Goal: Transaction & Acquisition: Book appointment/travel/reservation

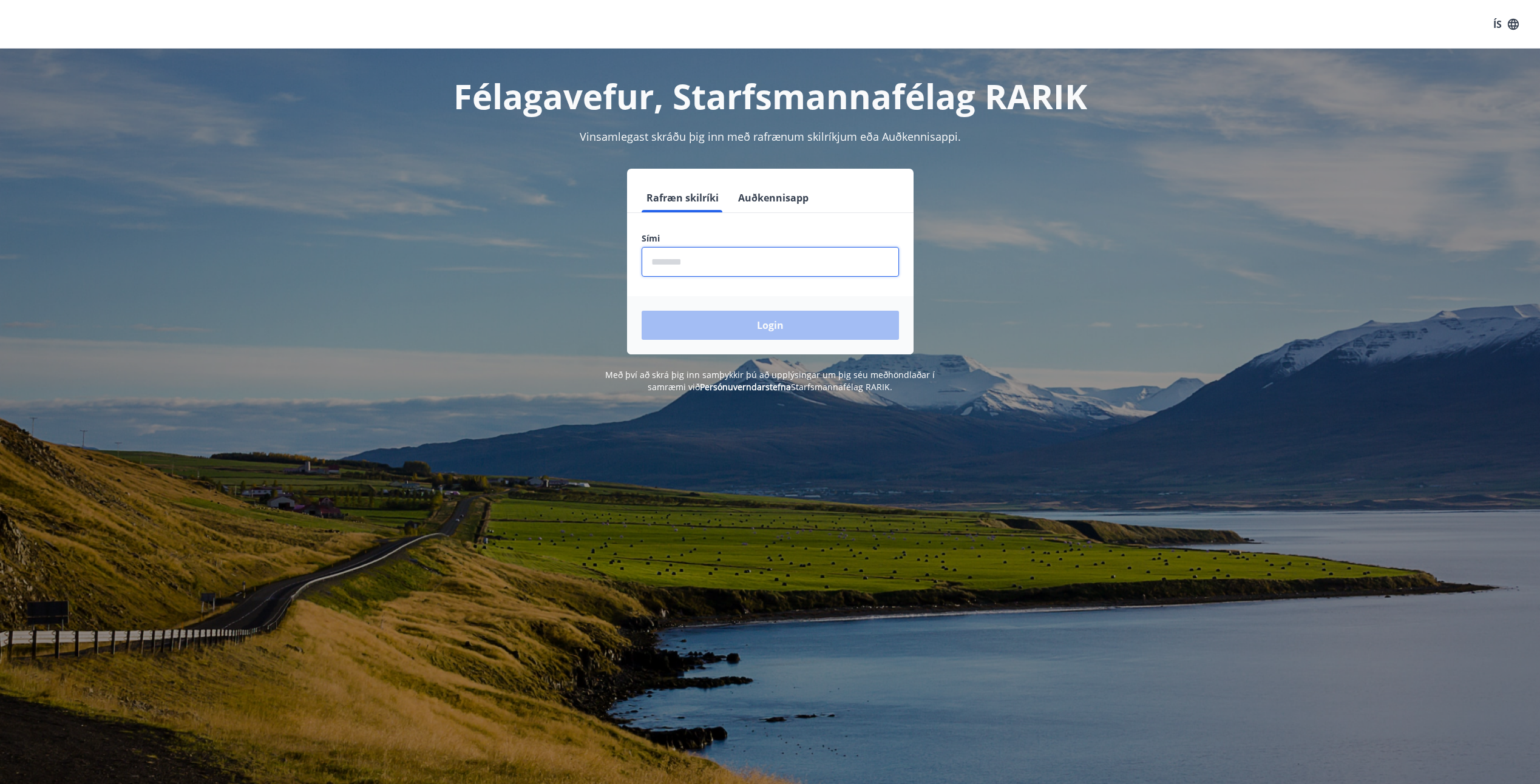
click at [655, 260] on input "phone" at bounding box center [770, 262] width 257 height 30
type input "********"
click at [642, 310] on button "Login" at bounding box center [770, 324] width 257 height 29
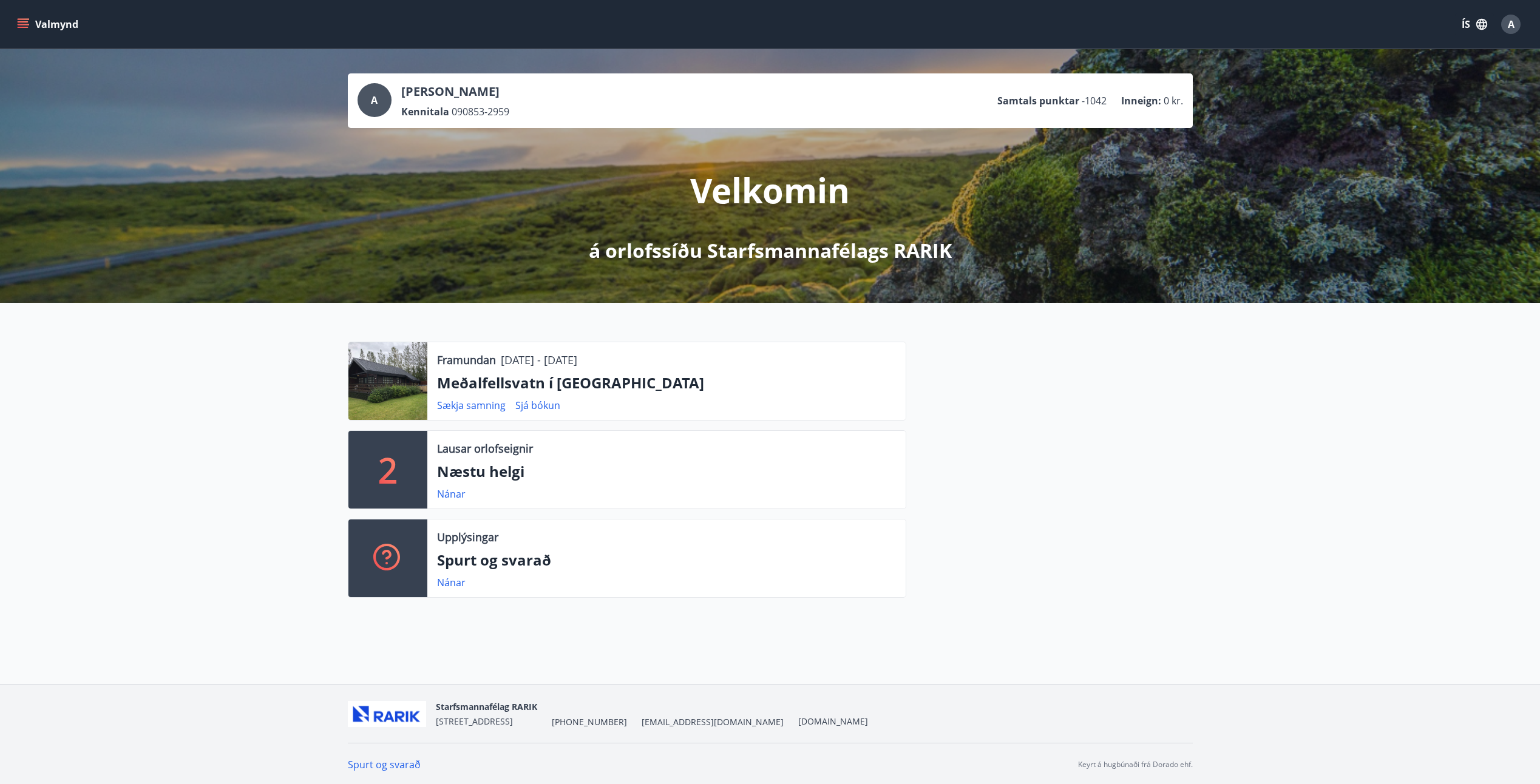
click at [30, 27] on button "Valmynd" at bounding box center [49, 24] width 68 height 22
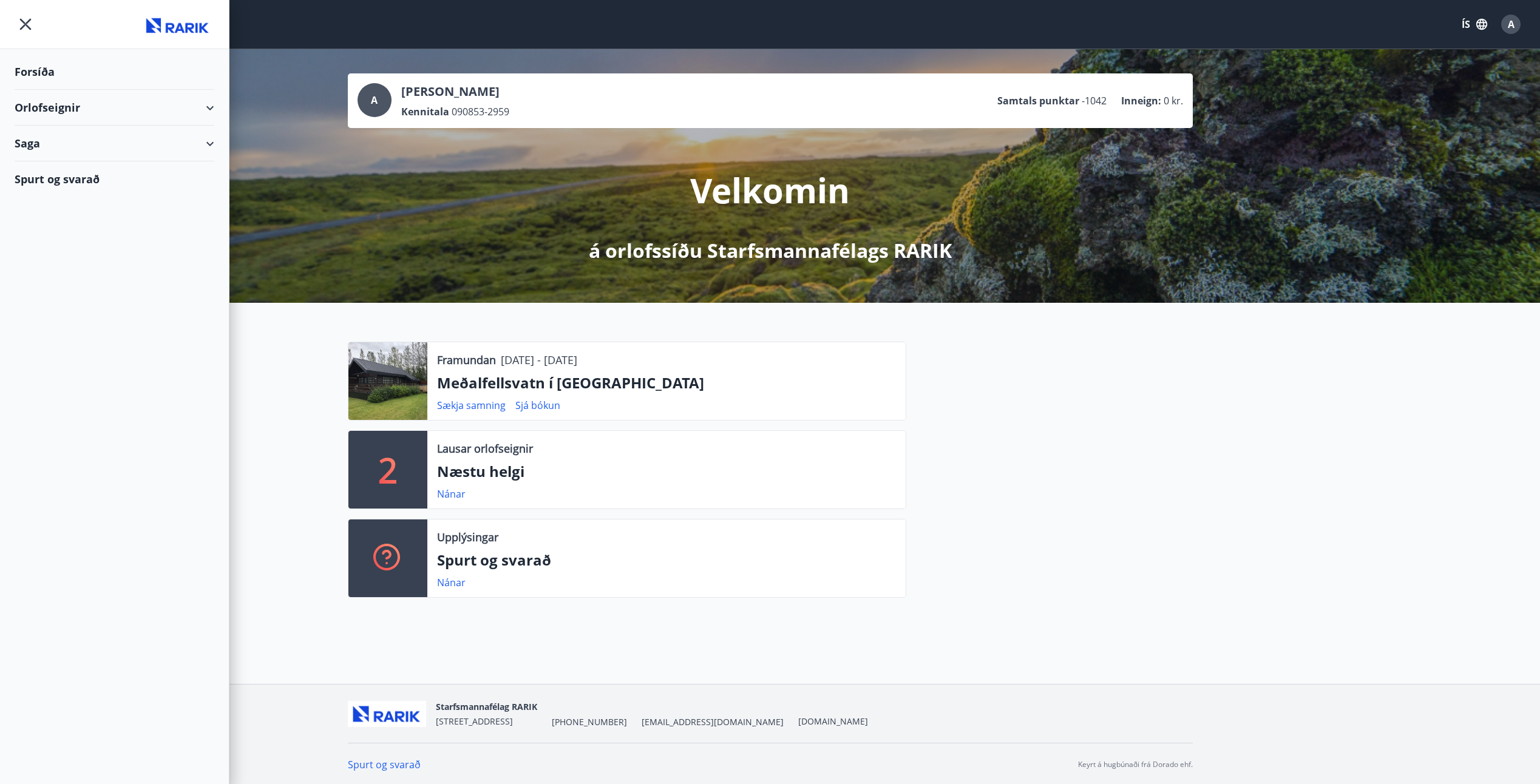
click at [31, 108] on div "Orlofseignir" at bounding box center [114, 108] width 200 height 36
click at [57, 159] on div "Bókunardagatal" at bounding box center [114, 163] width 181 height 25
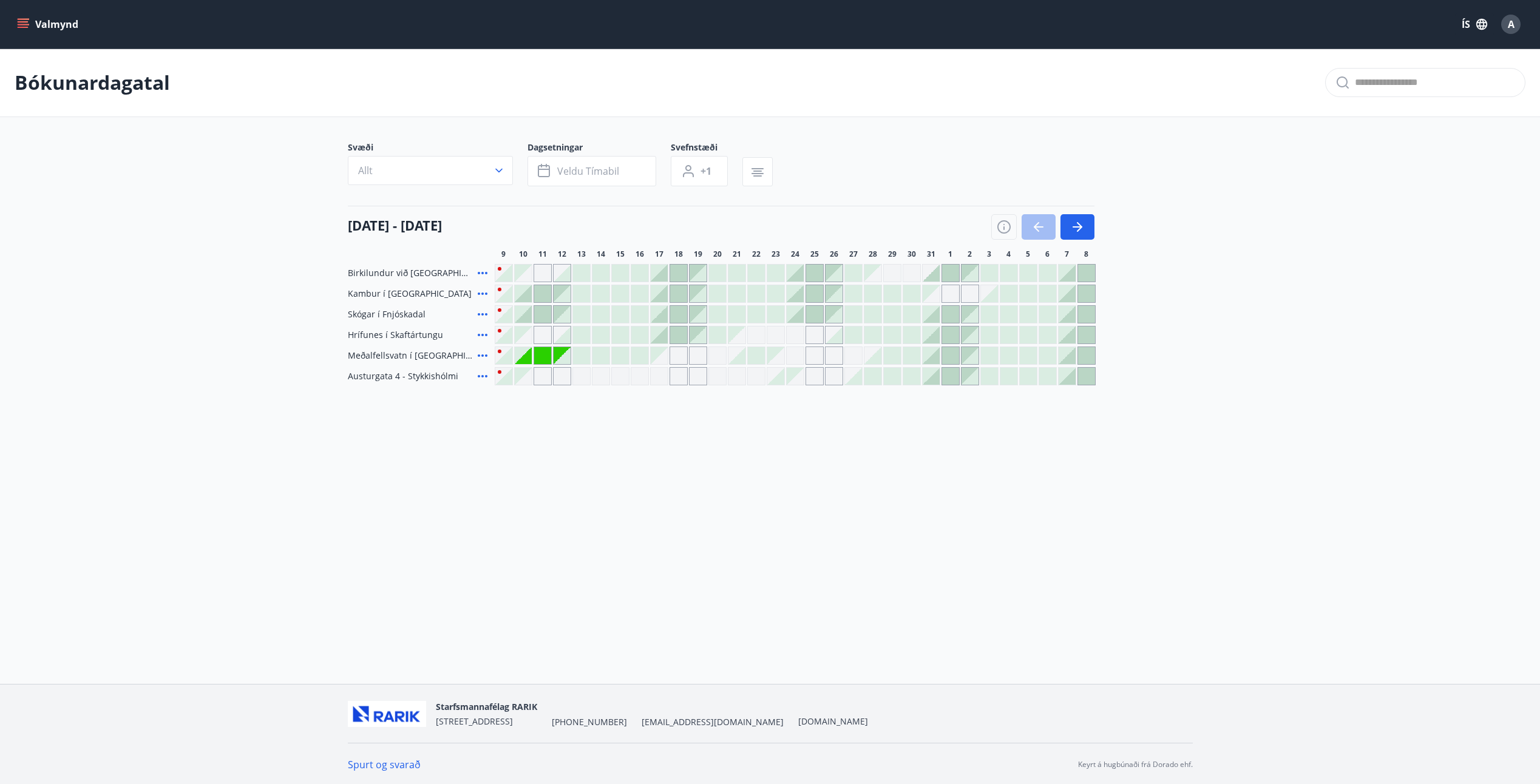
click at [481, 356] on icon at bounding box center [482, 355] width 10 height 2
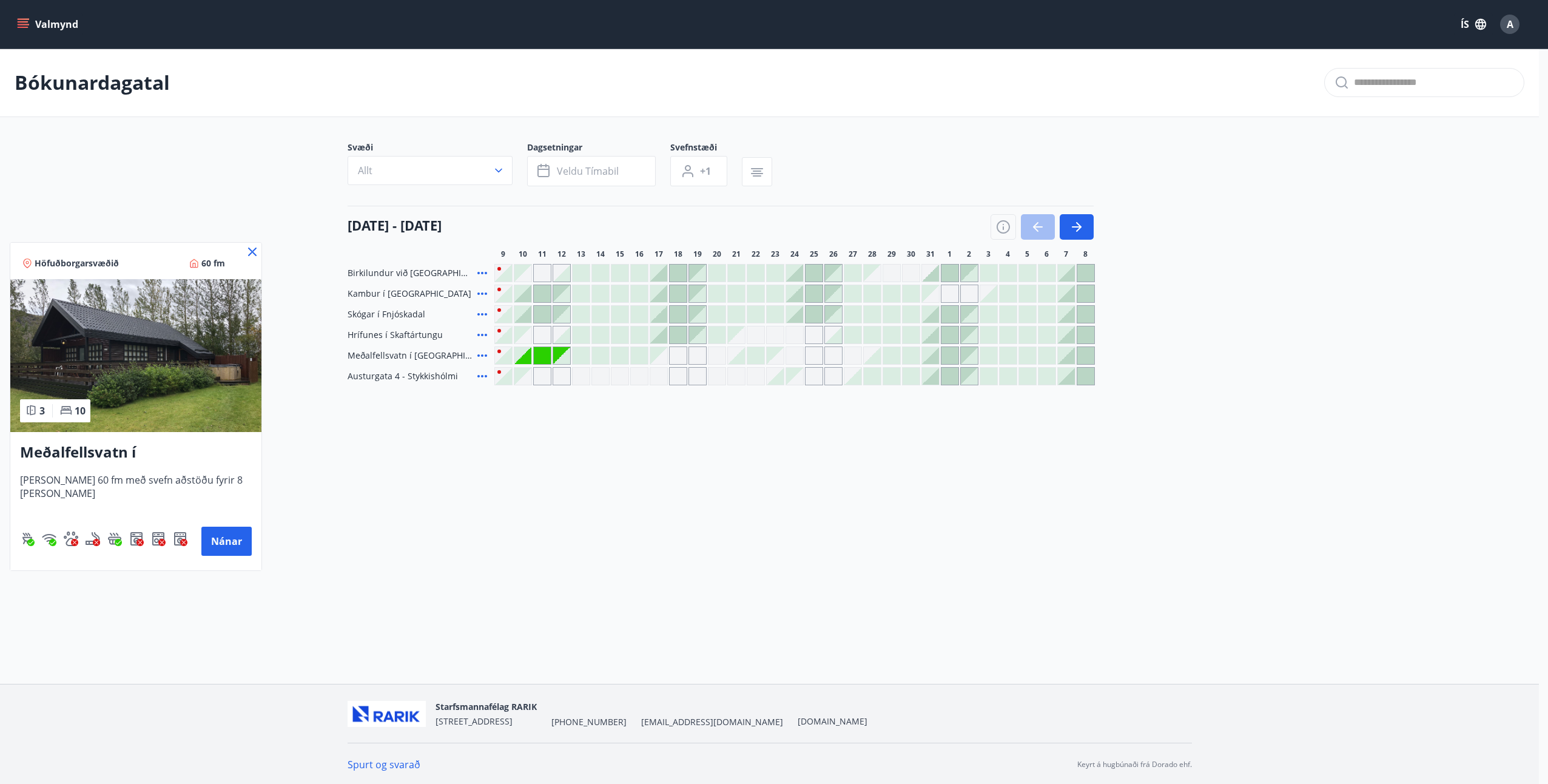
click at [248, 252] on icon at bounding box center [252, 251] width 8 height 8
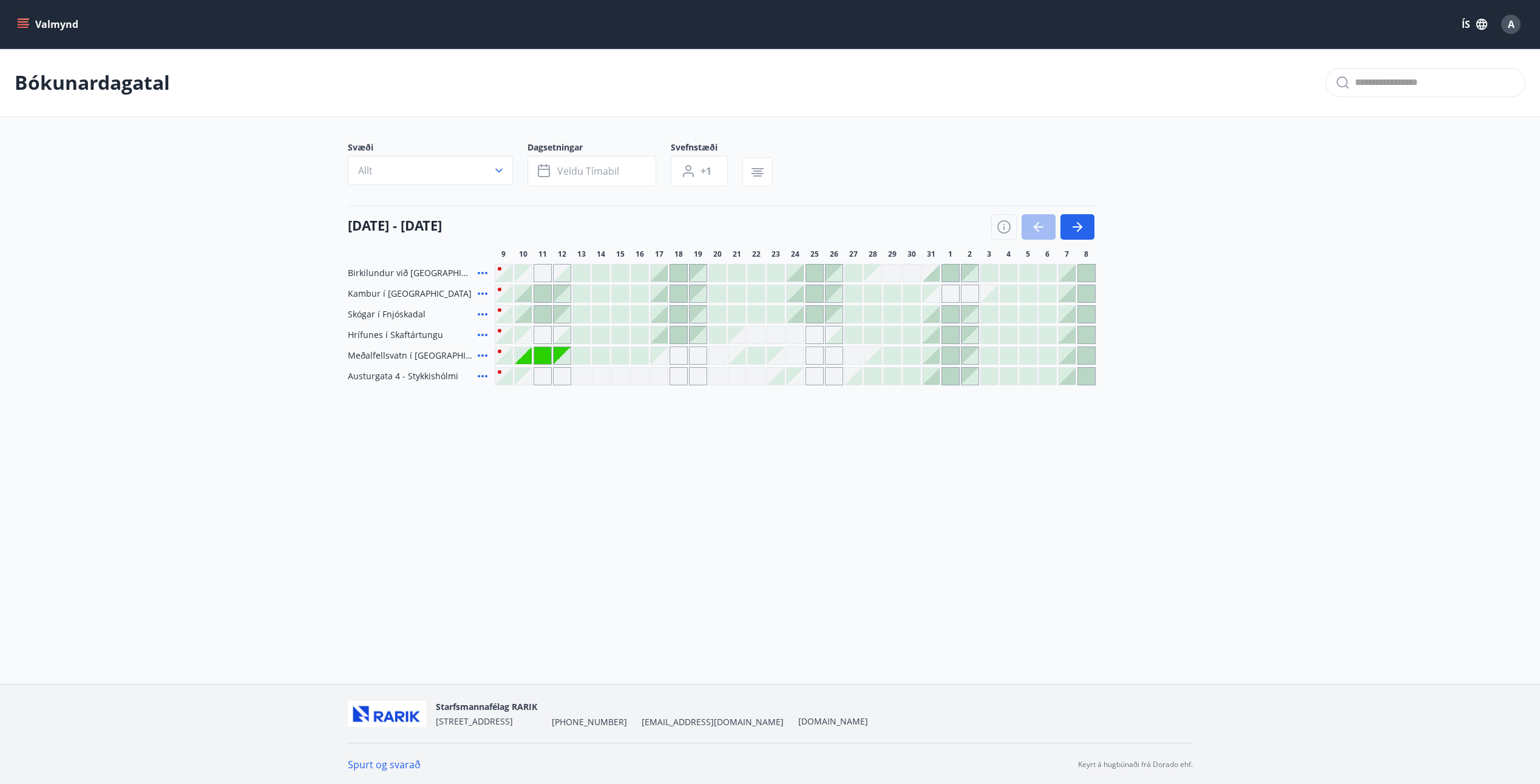
click at [517, 350] on div "Gráir dagar eru ekki bókanlegir" at bounding box center [523, 355] width 17 height 17
click at [502, 168] on icon "button" at bounding box center [498, 170] width 12 height 12
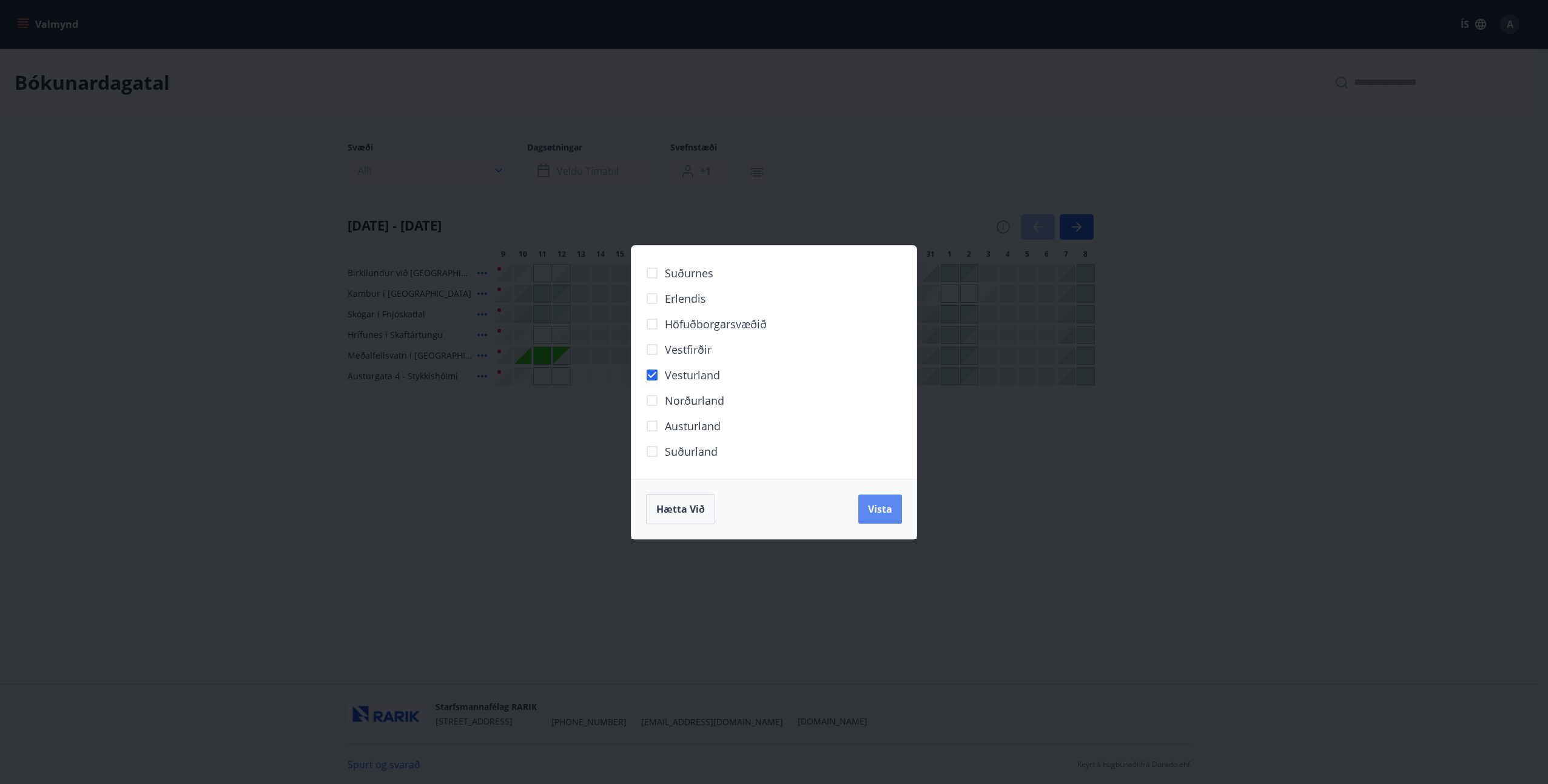
click at [886, 510] on span "Vista" at bounding box center [880, 509] width 25 height 13
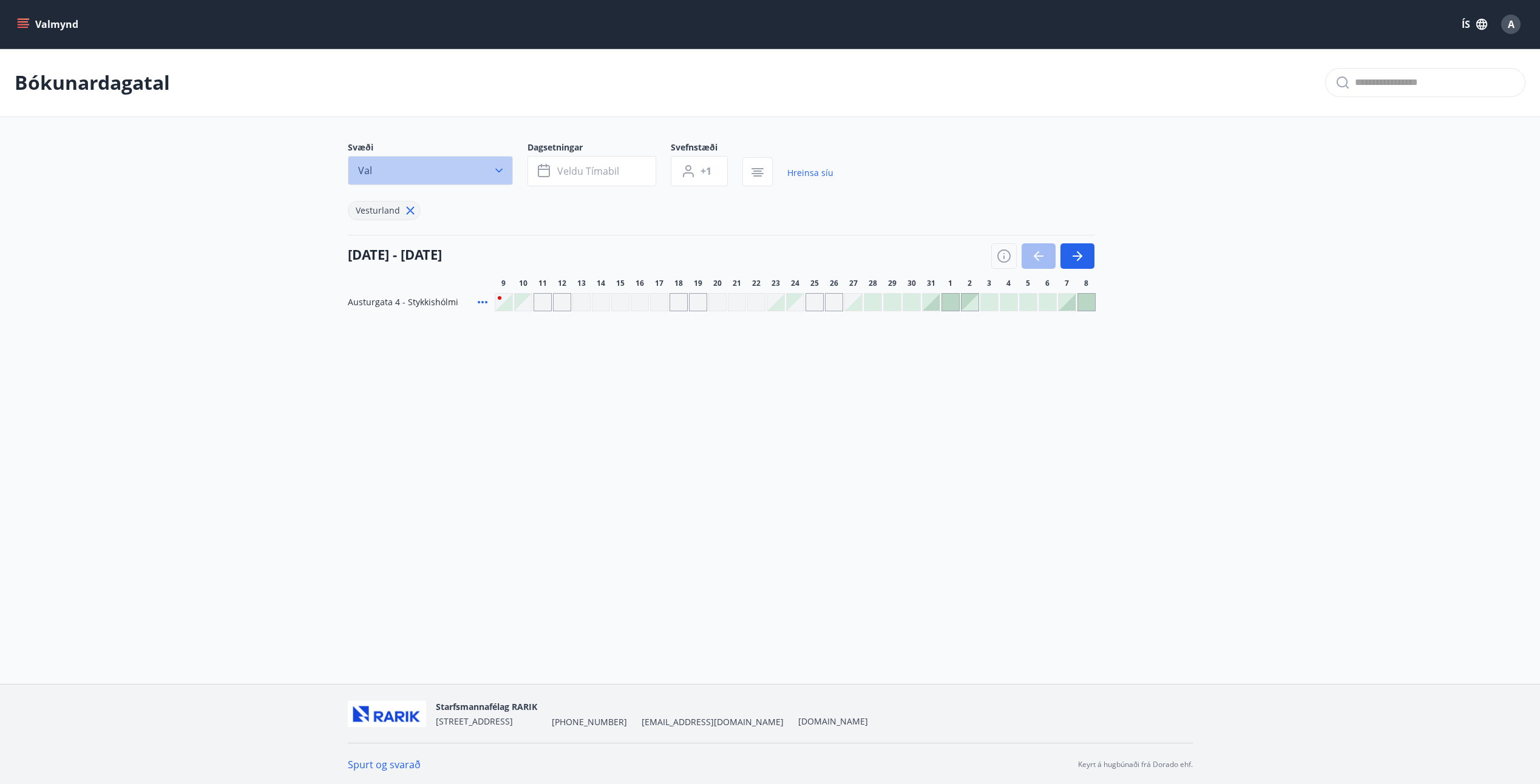
click at [498, 169] on icon "button" at bounding box center [498, 170] width 12 height 12
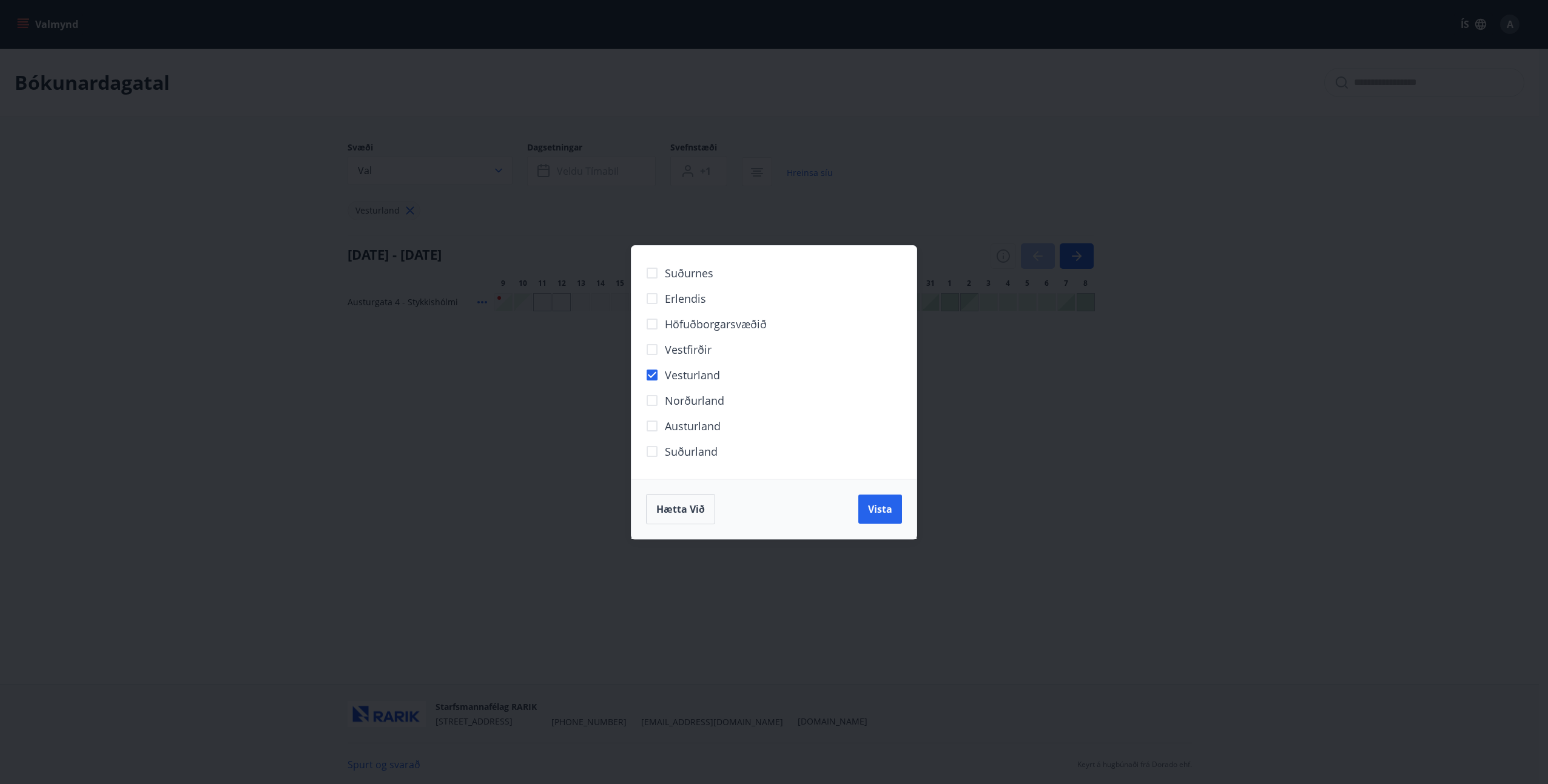
click at [685, 379] on span "Vesturland" at bounding box center [692, 374] width 55 height 16
drag, startPoint x: 389, startPoint y: 389, endPoint x: 385, endPoint y: 379, distance: 10.8
click at [390, 389] on div "Suðurnes Erlendis Höfuðborgarsvæðið [GEOGRAPHIC_DATA] [GEOGRAPHIC_DATA] [GEOGRA…" at bounding box center [774, 392] width 1548 height 784
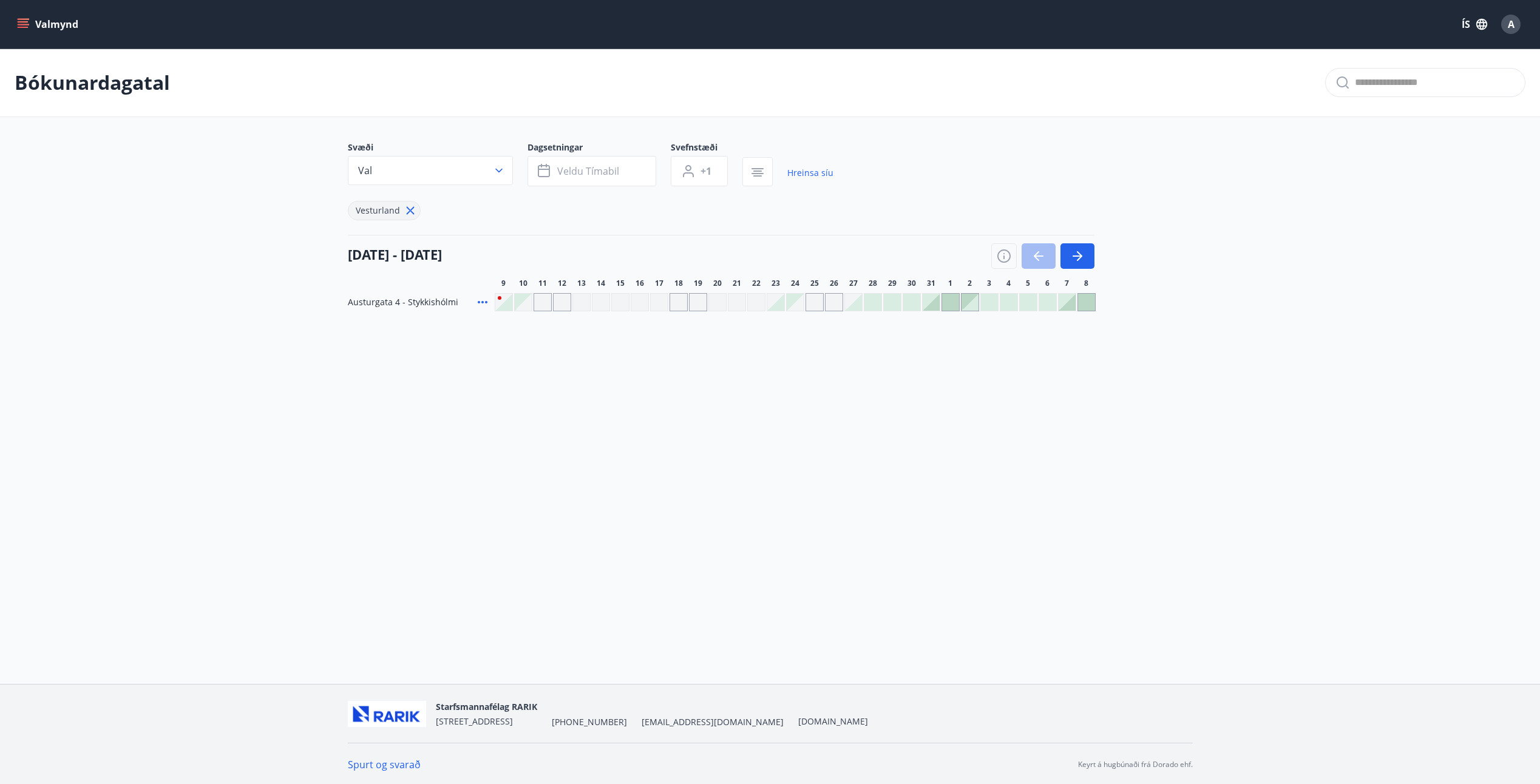
click at [68, 28] on button "Valmynd" at bounding box center [49, 24] width 68 height 22
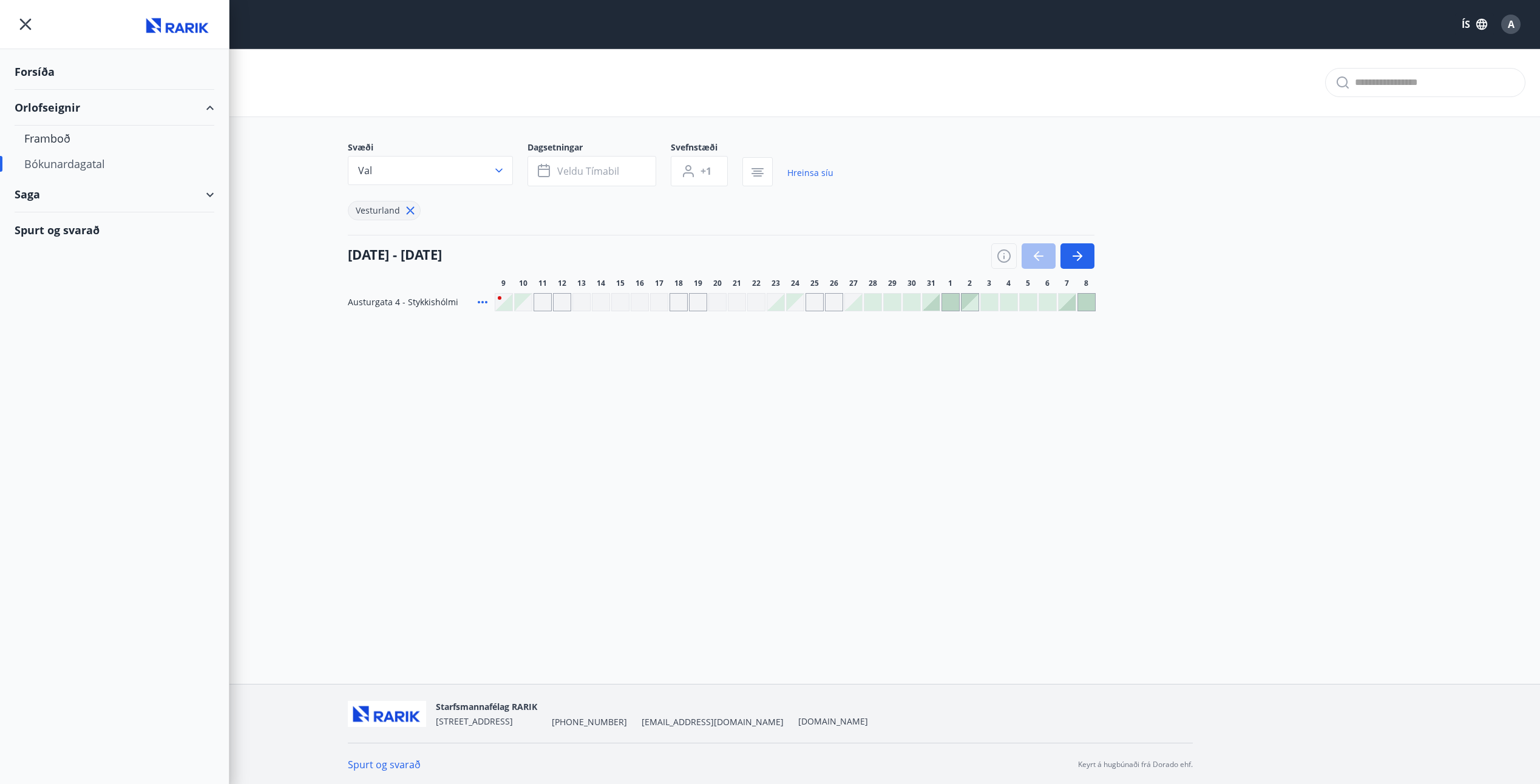
click at [79, 166] on div "Bókunardagatal" at bounding box center [114, 163] width 181 height 25
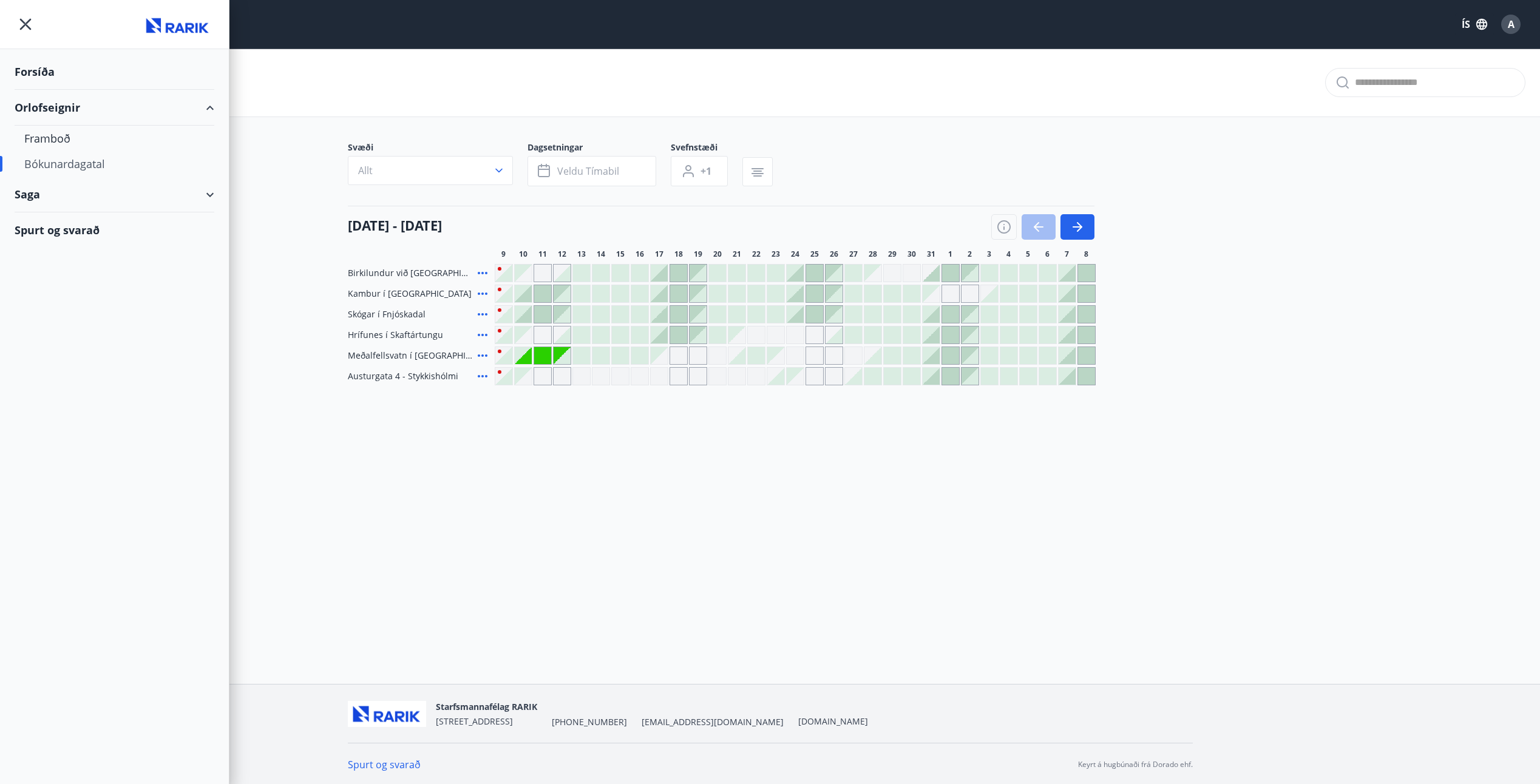
click at [450, 357] on div "Meðalfellsvatn í [GEOGRAPHIC_DATA]" at bounding box center [418, 356] width 142 height 19
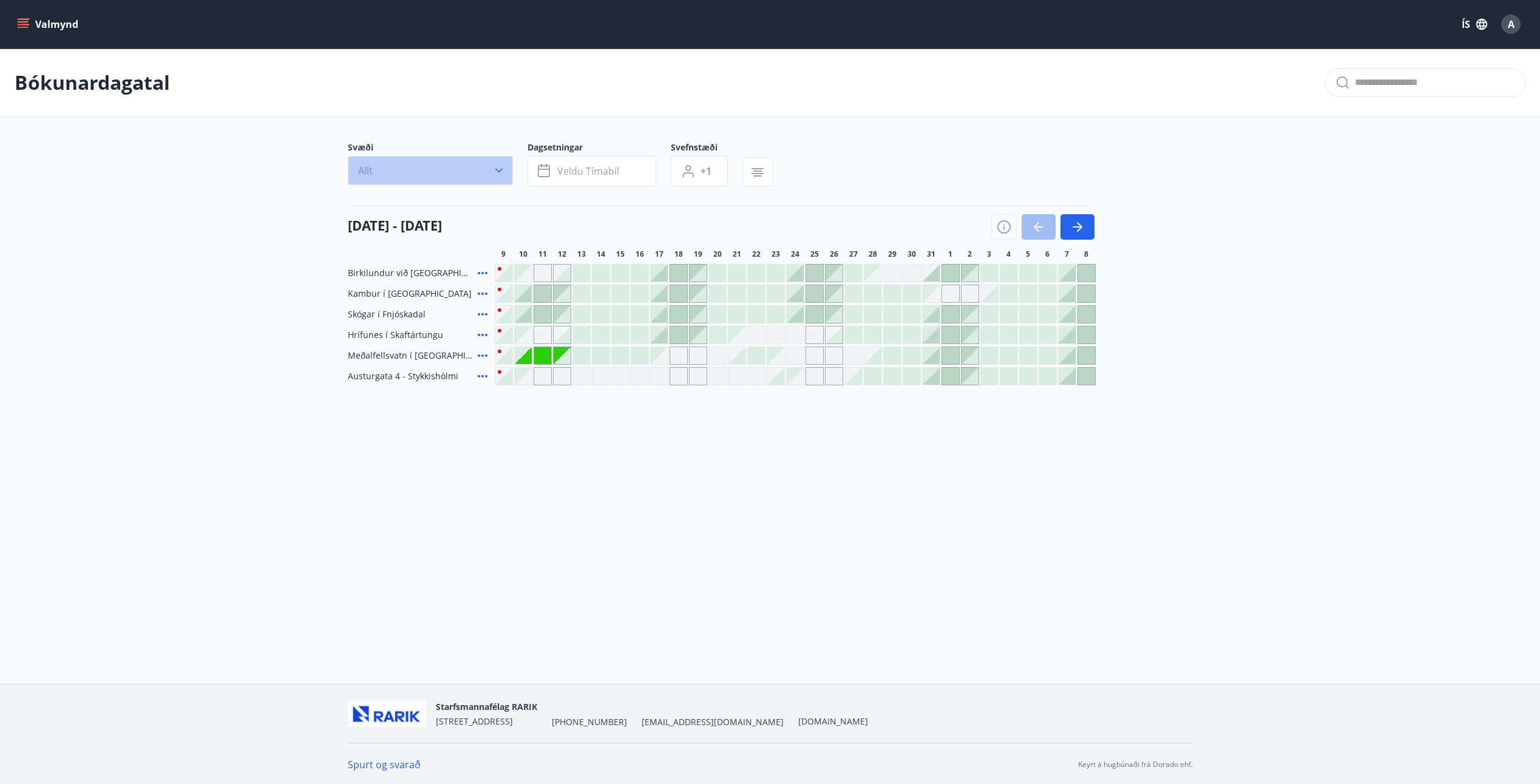
click at [498, 172] on icon "button" at bounding box center [499, 171] width 7 height 4
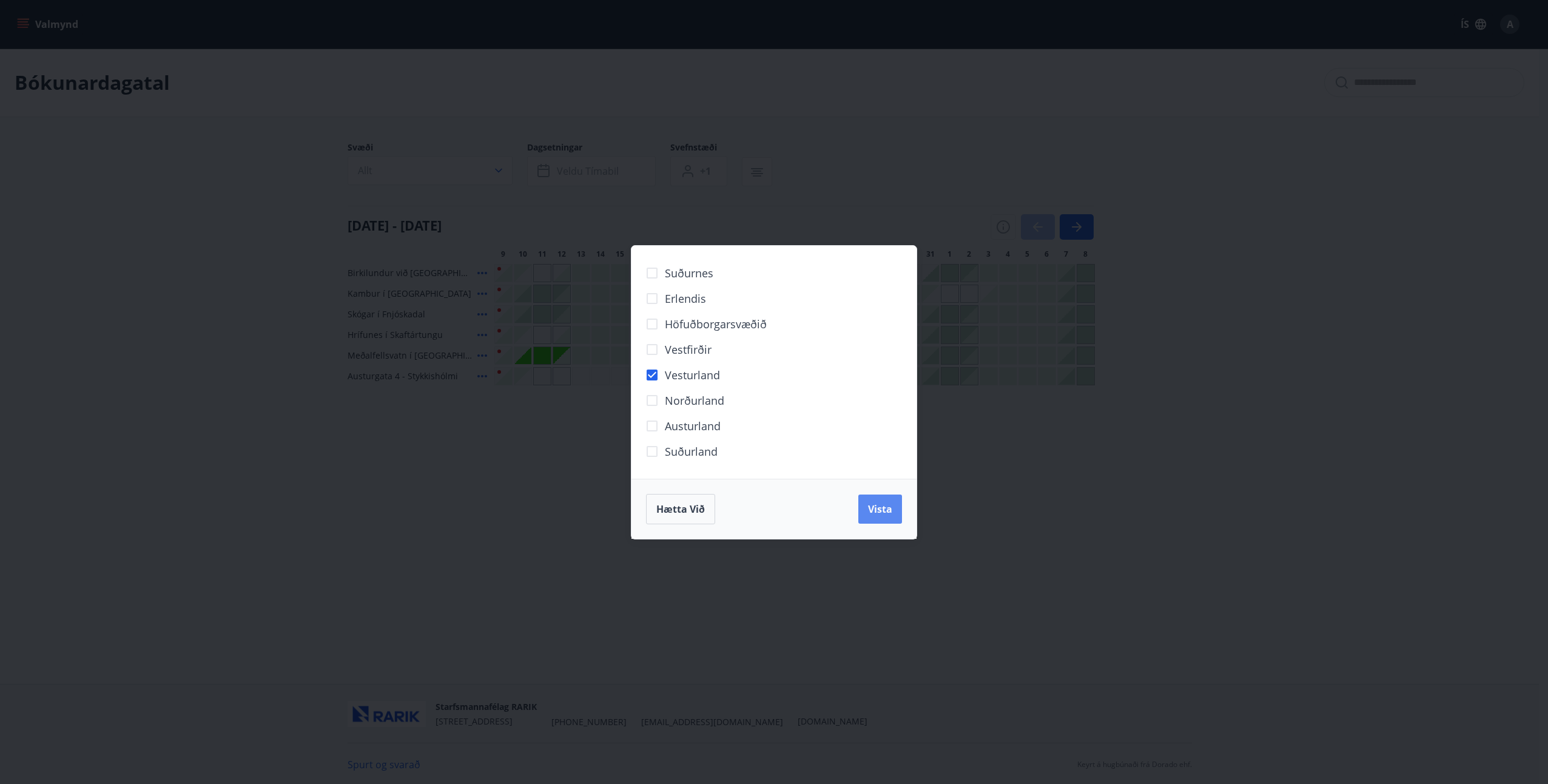
click at [880, 512] on span "Vista" at bounding box center [880, 509] width 25 height 13
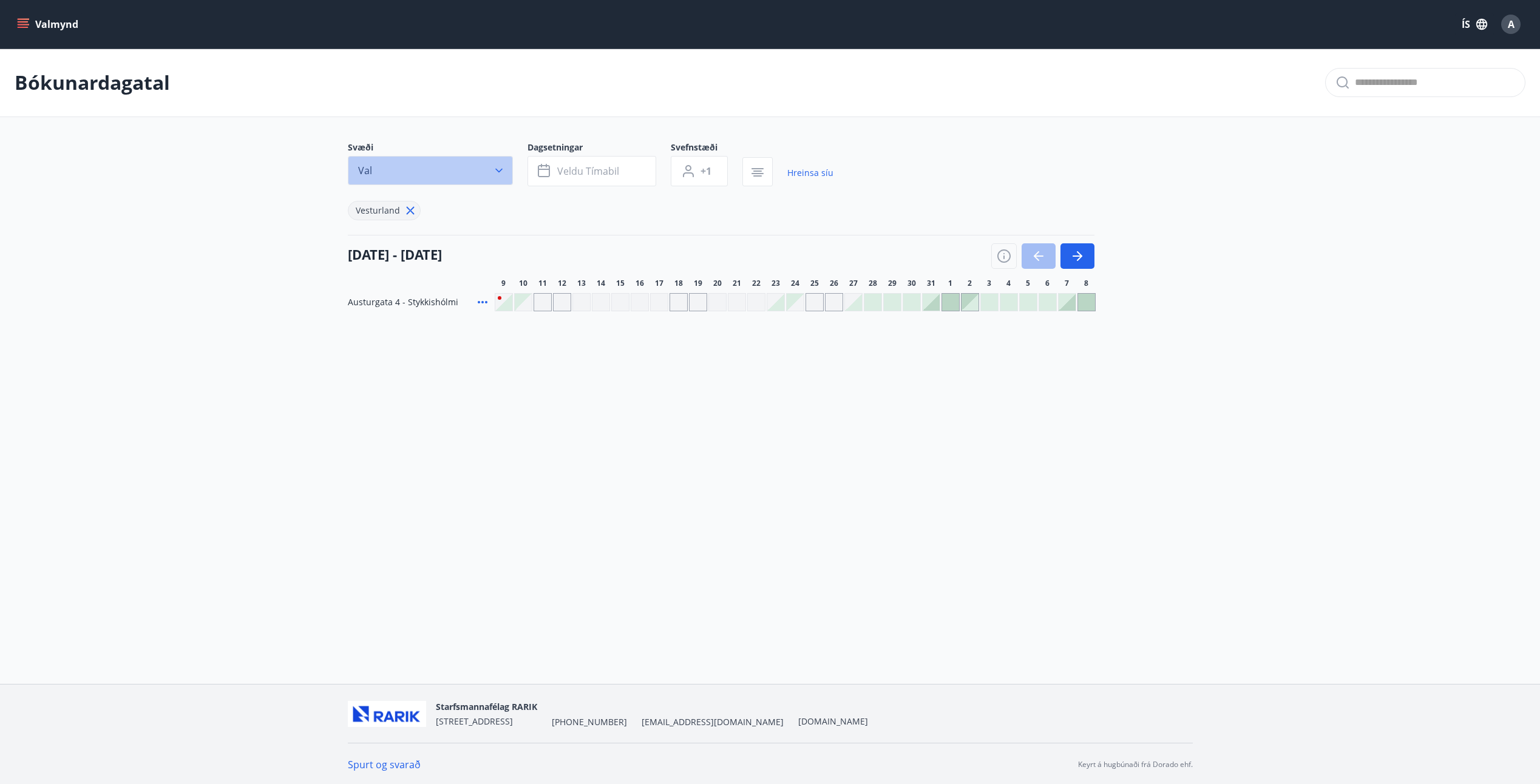
click at [501, 171] on icon "button" at bounding box center [498, 170] width 12 height 12
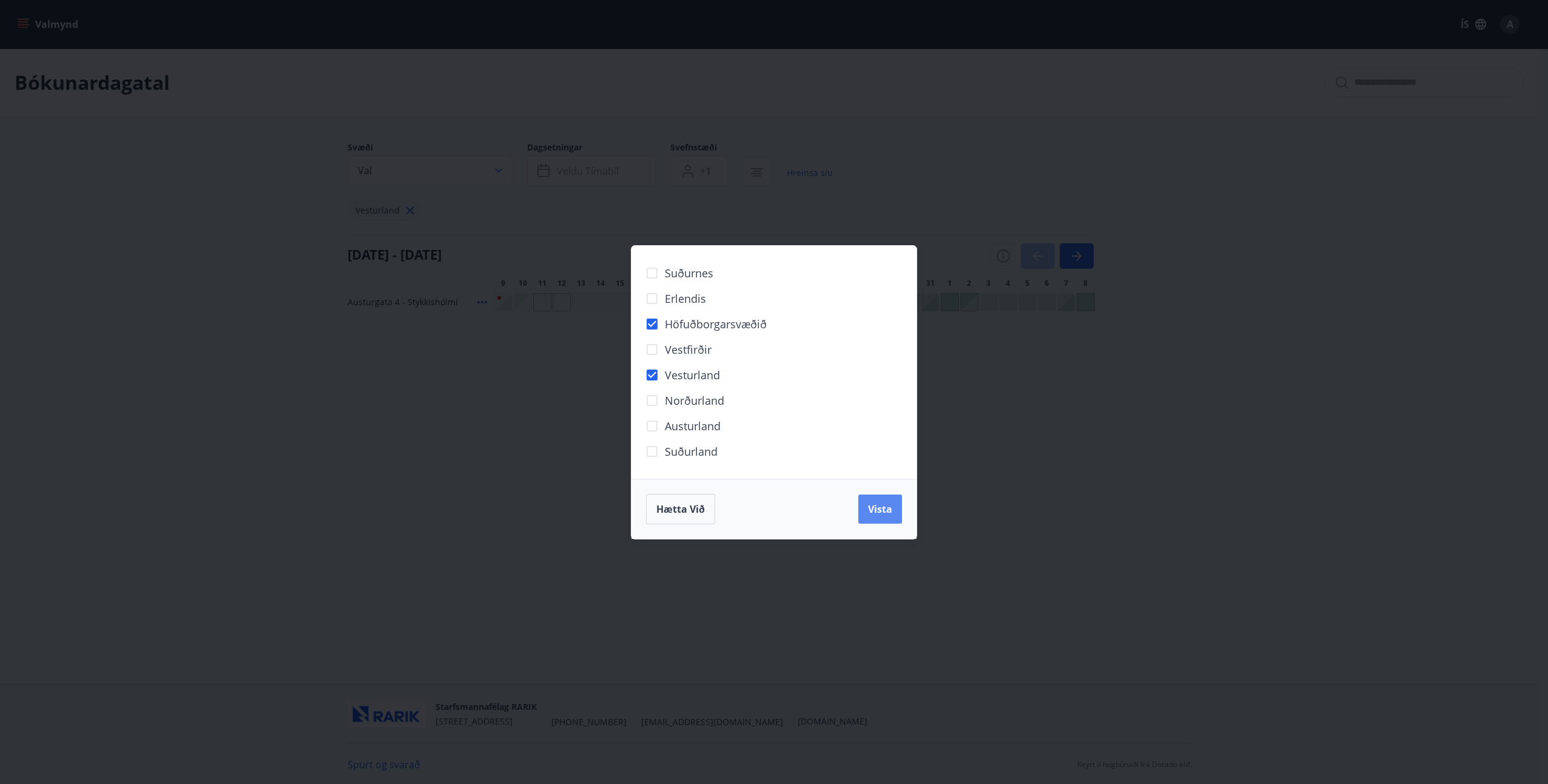
click at [888, 516] on button "Vista" at bounding box center [880, 509] width 44 height 29
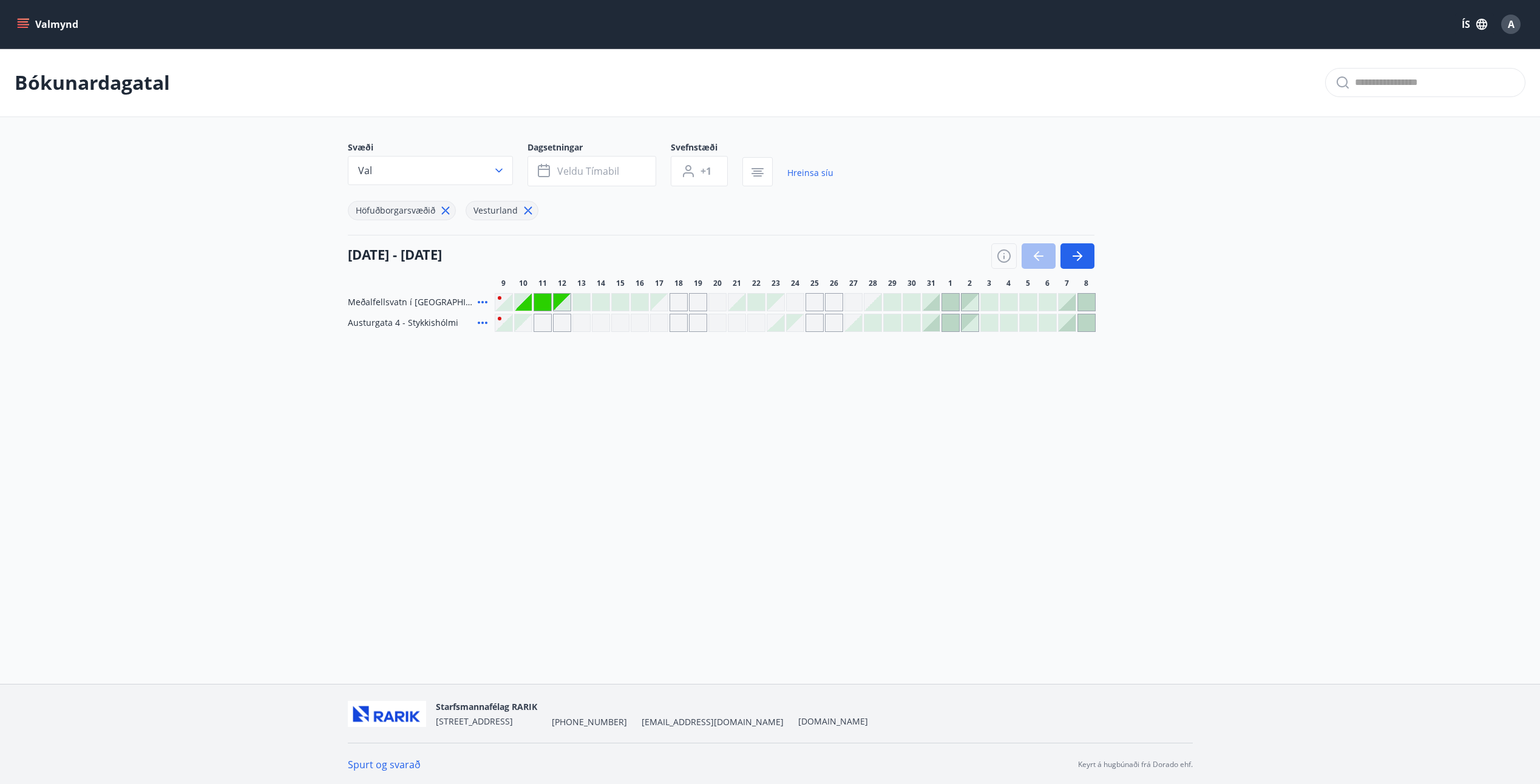
click at [508, 300] on div at bounding box center [504, 301] width 17 height 17
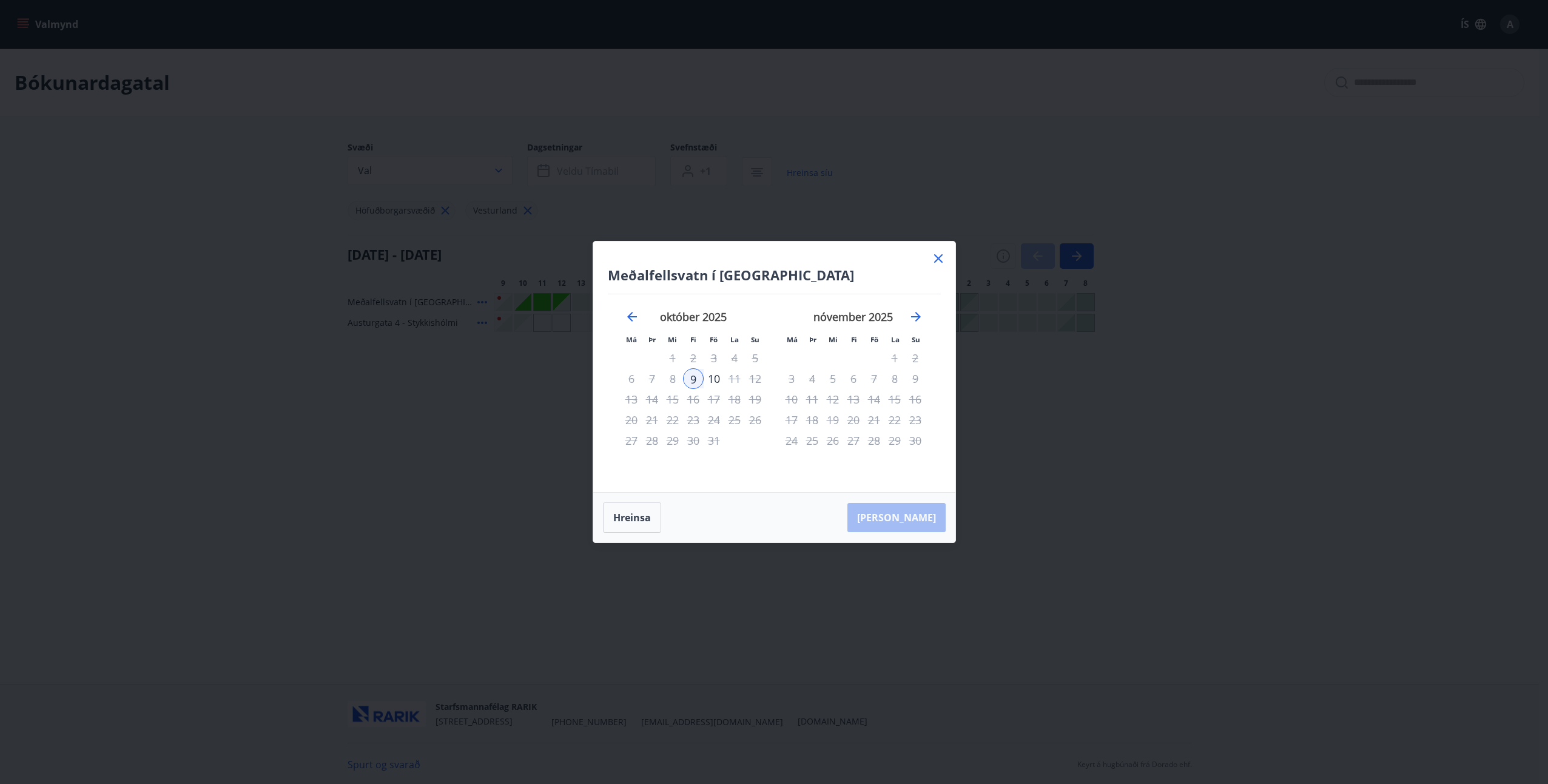
click at [655, 400] on div "14" at bounding box center [652, 399] width 21 height 21
click at [695, 378] on div "9" at bounding box center [693, 379] width 21 height 21
click at [691, 375] on div "9" at bounding box center [693, 379] width 21 height 21
click at [695, 347] on div "Aðeins innritun í boði" at bounding box center [695, 344] width 108 height 31
click at [918, 517] on div "[PERSON_NAME]" at bounding box center [774, 517] width 362 height 50
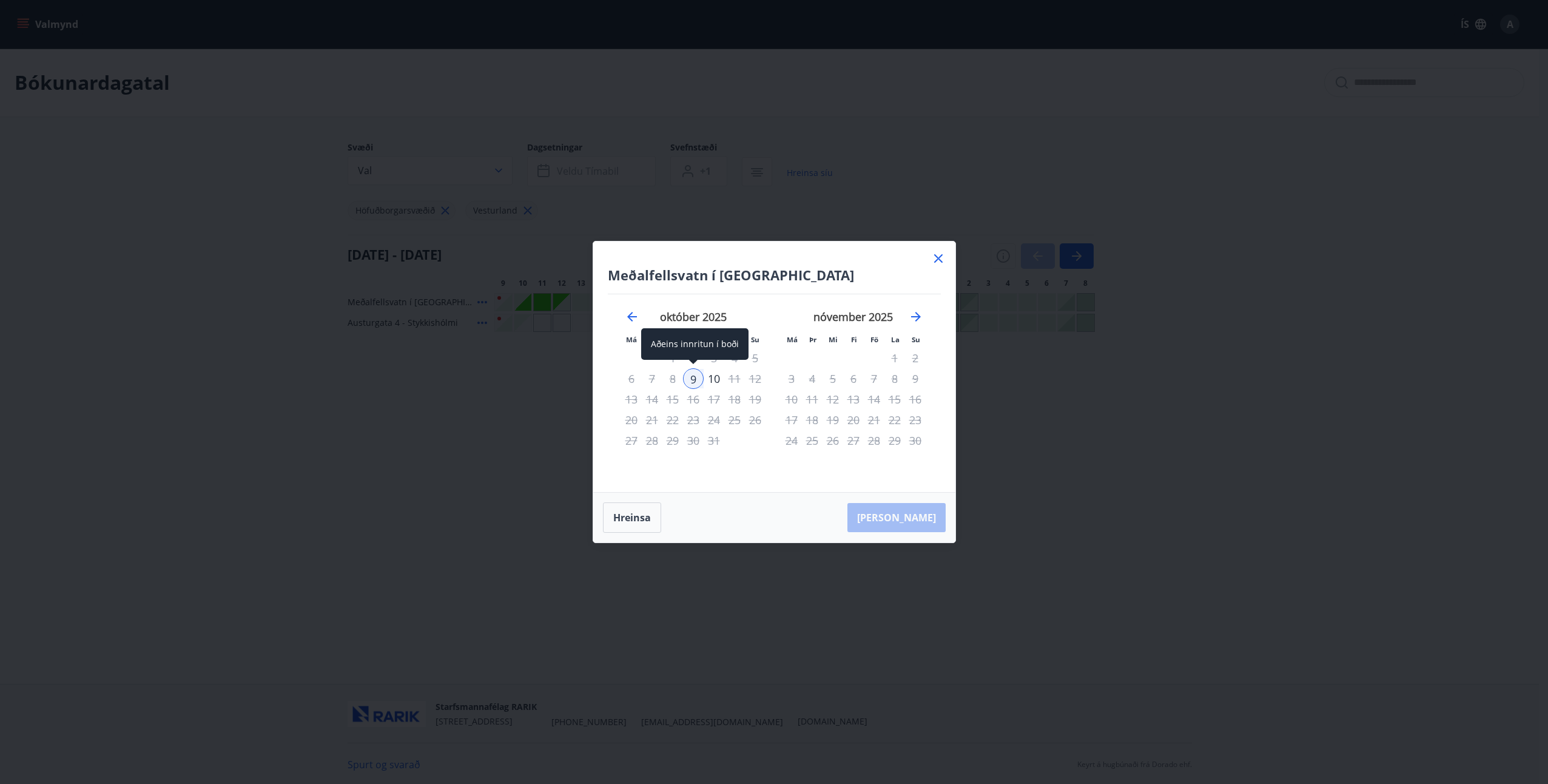
click at [695, 379] on div "9" at bounding box center [693, 379] width 21 height 21
click at [716, 379] on div "10" at bounding box center [714, 379] width 21 height 21
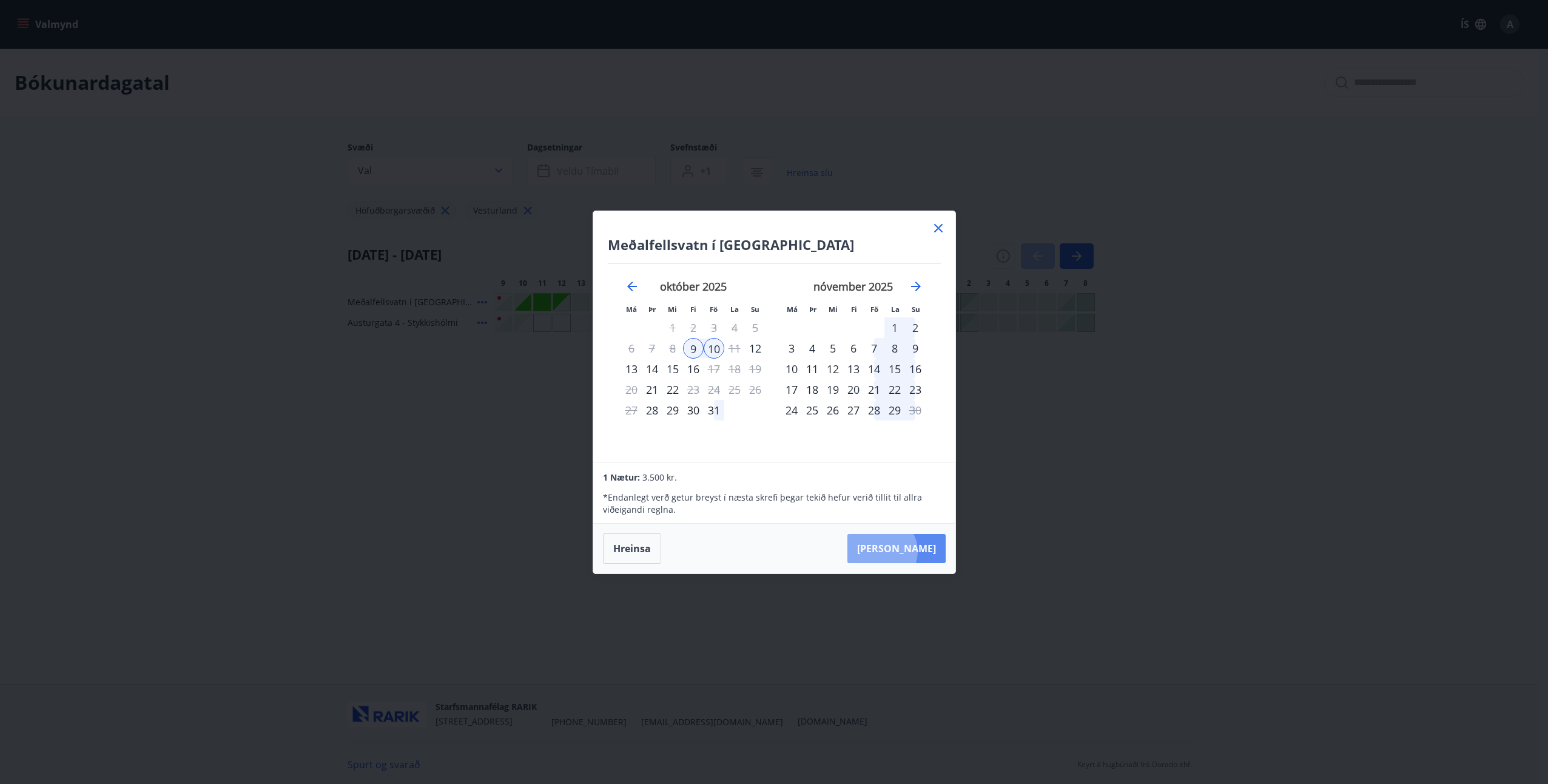
click at [918, 551] on button "[PERSON_NAME]" at bounding box center [896, 548] width 98 height 29
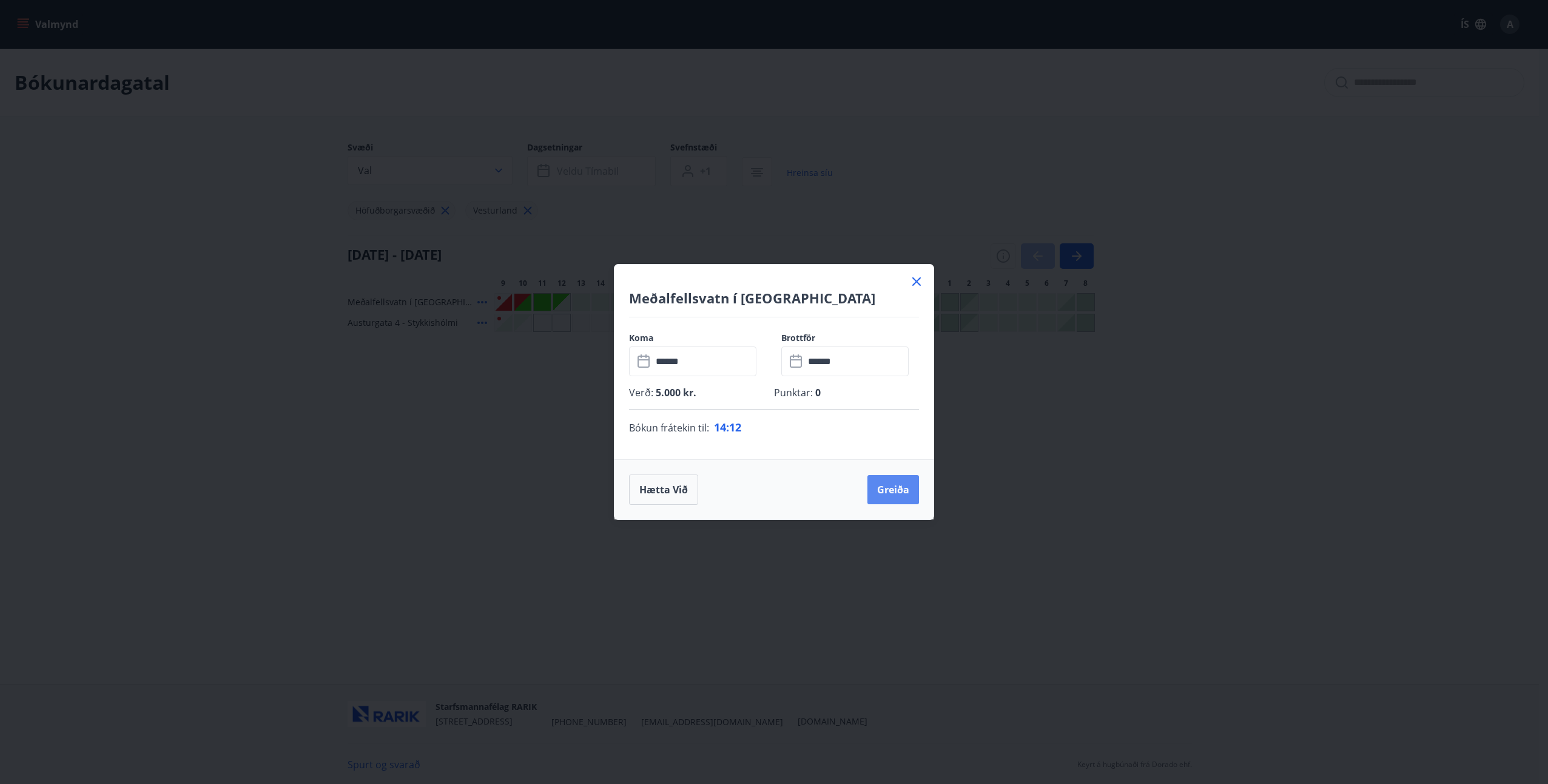
click at [892, 486] on button "Greiða" at bounding box center [892, 489] width 51 height 29
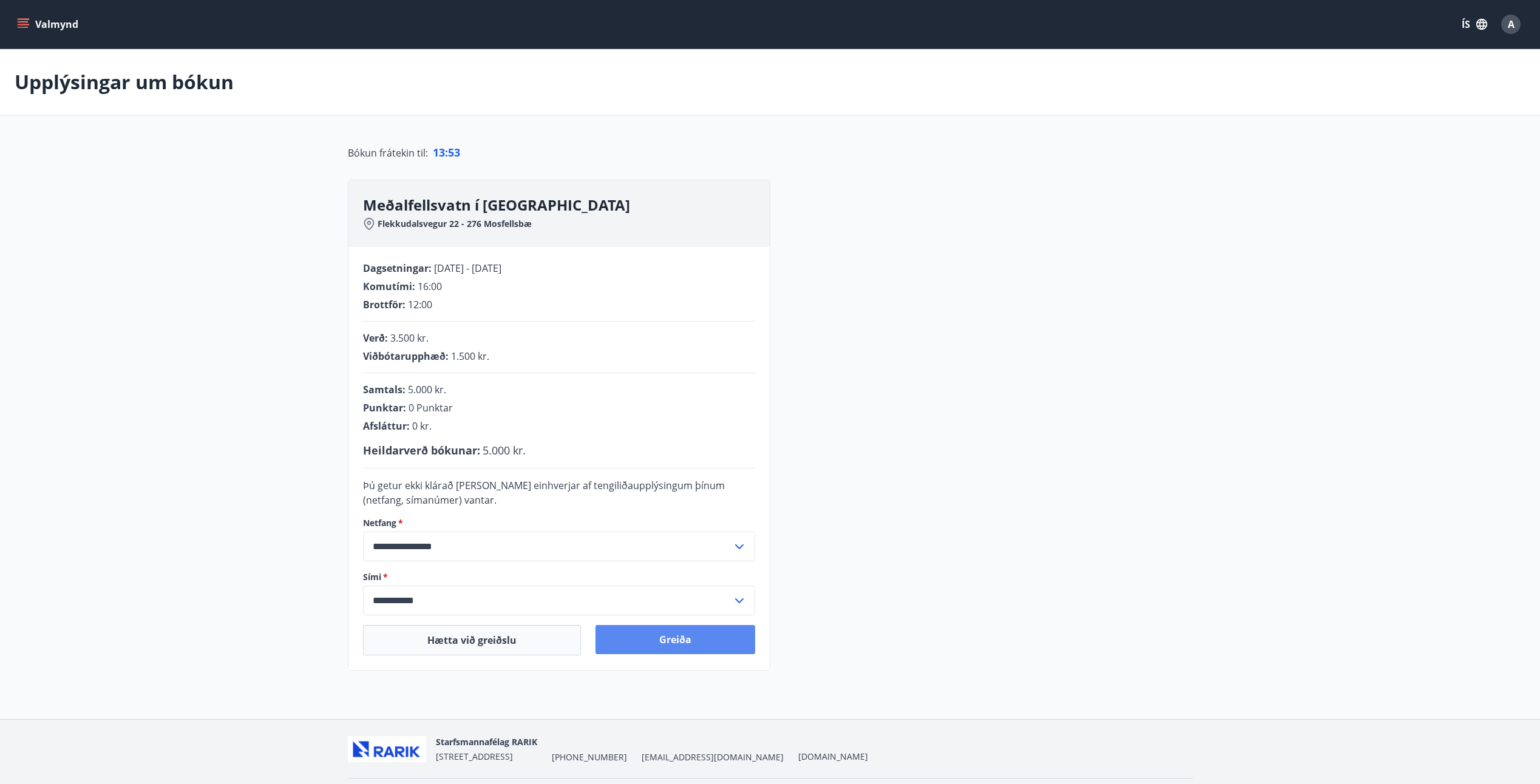
click at [686, 639] on button "Greiða" at bounding box center [675, 639] width 160 height 29
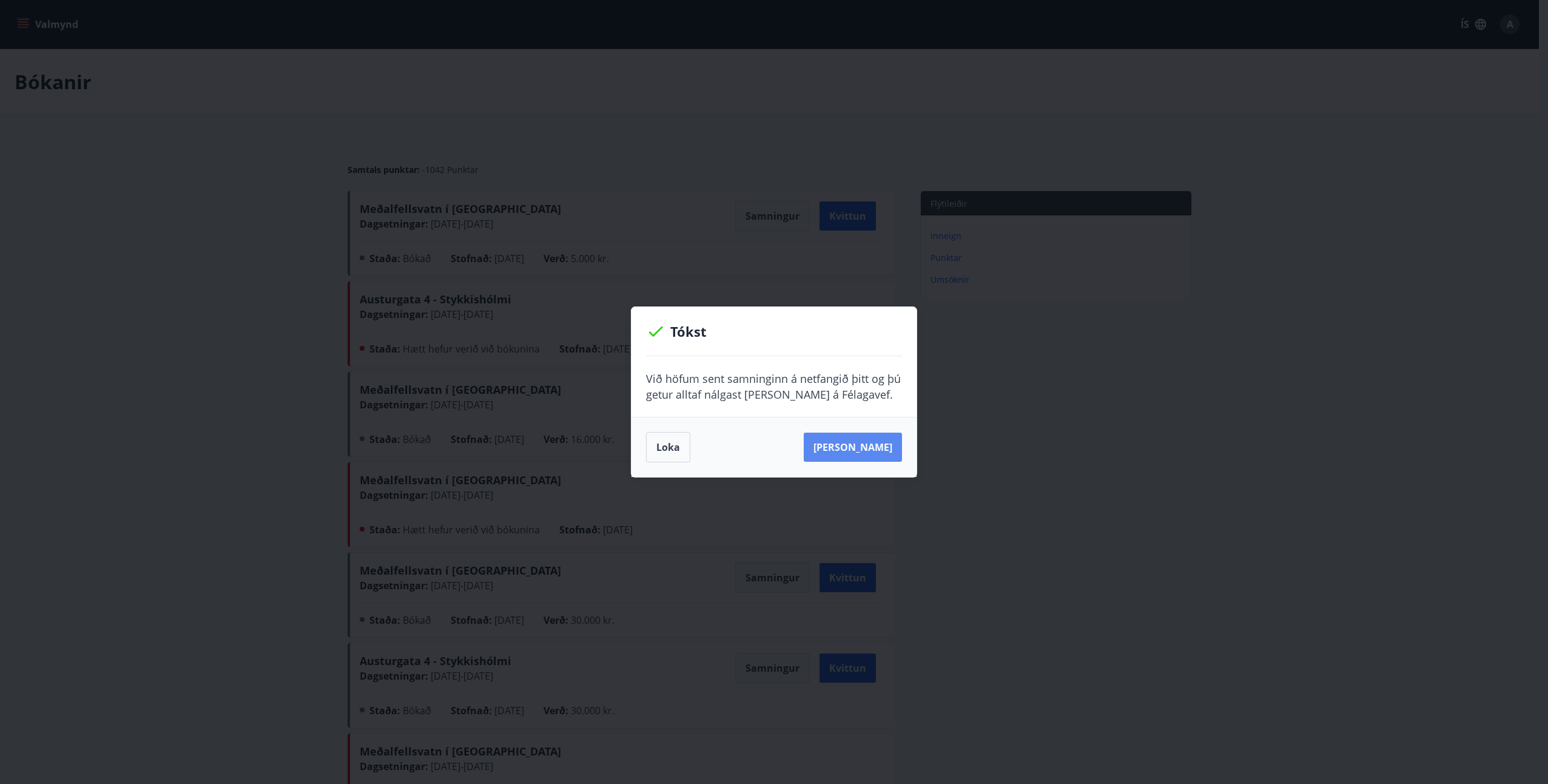
click at [866, 449] on button "[PERSON_NAME]" at bounding box center [853, 447] width 98 height 29
click at [666, 443] on button "Loka" at bounding box center [668, 447] width 45 height 30
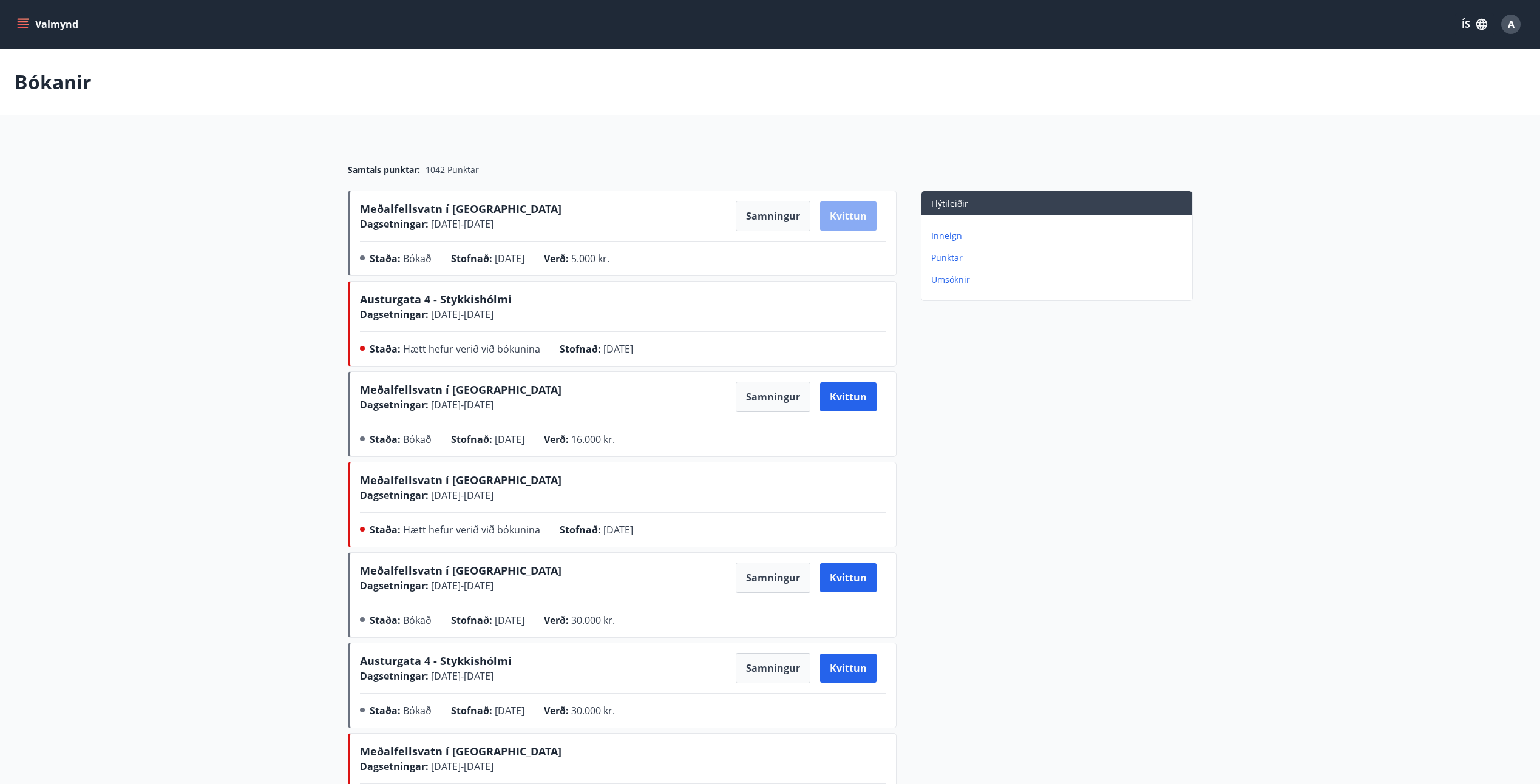
click at [853, 218] on button "Kvittun" at bounding box center [848, 215] width 56 height 29
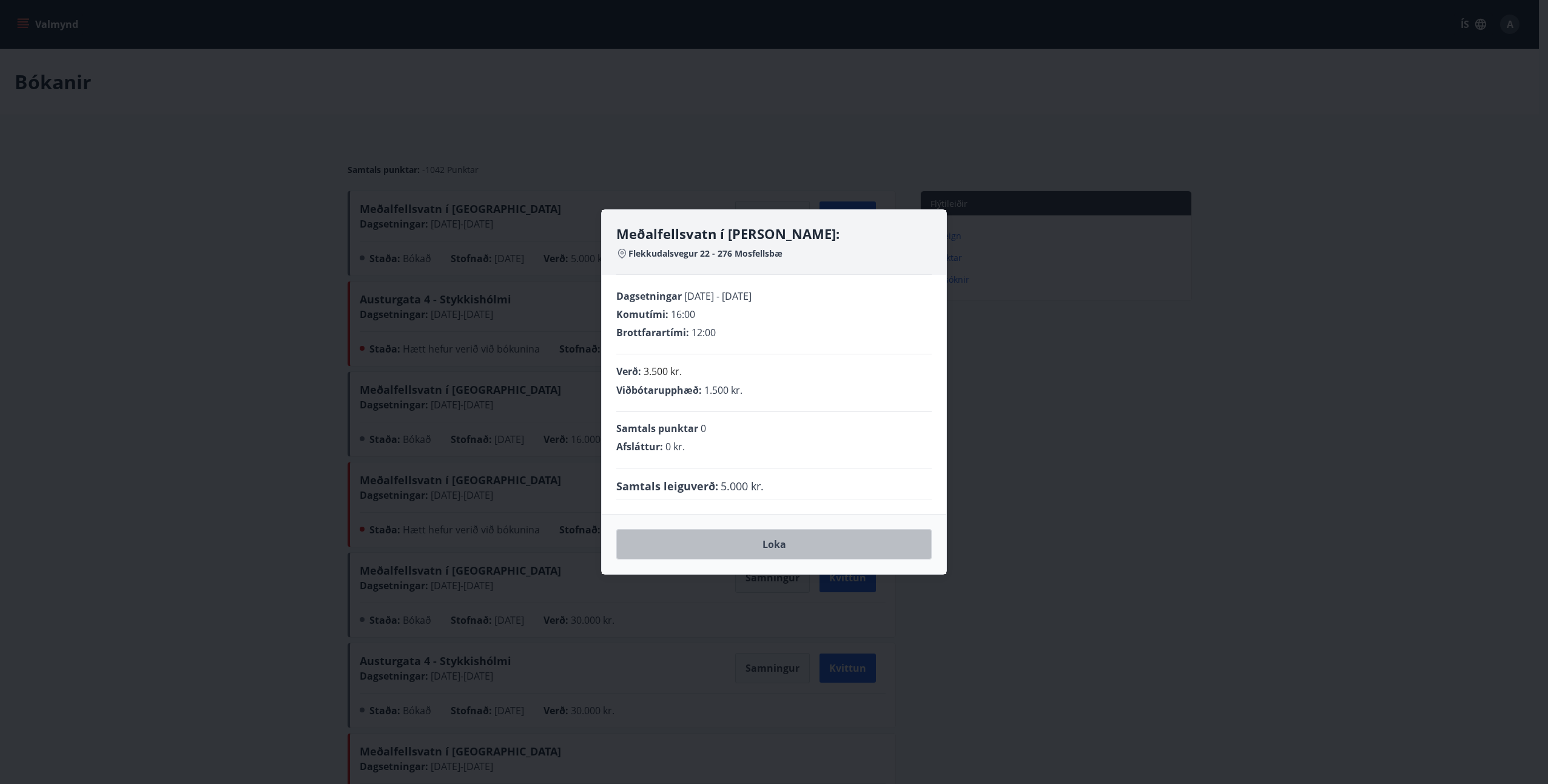
click at [771, 544] on button "Loka" at bounding box center [774, 543] width 316 height 30
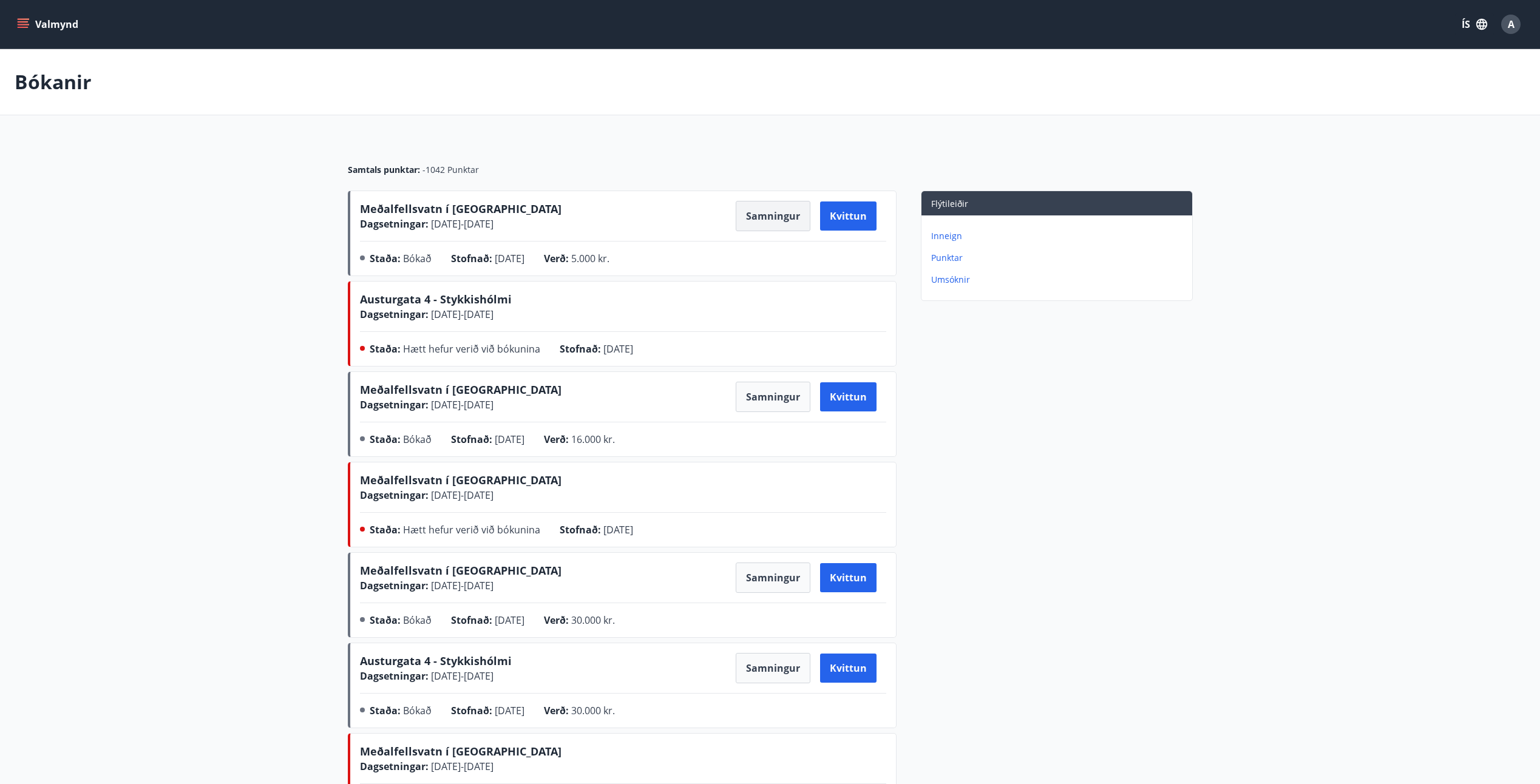
click at [783, 217] on button "Samningur" at bounding box center [773, 215] width 74 height 30
